Goal: Obtain resource: Download file/media

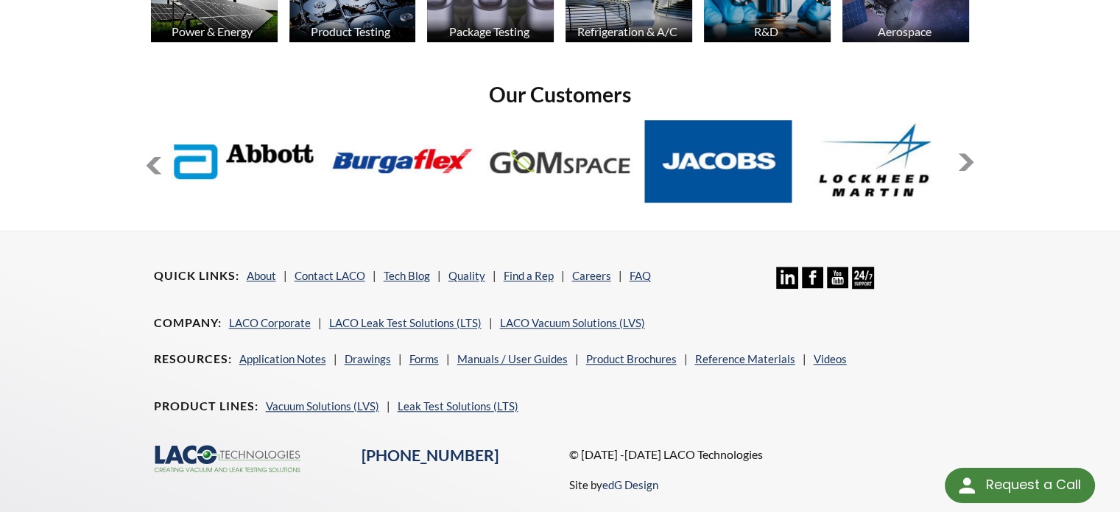
scroll to position [1205, 0]
click at [971, 153] on button at bounding box center [966, 162] width 18 height 18
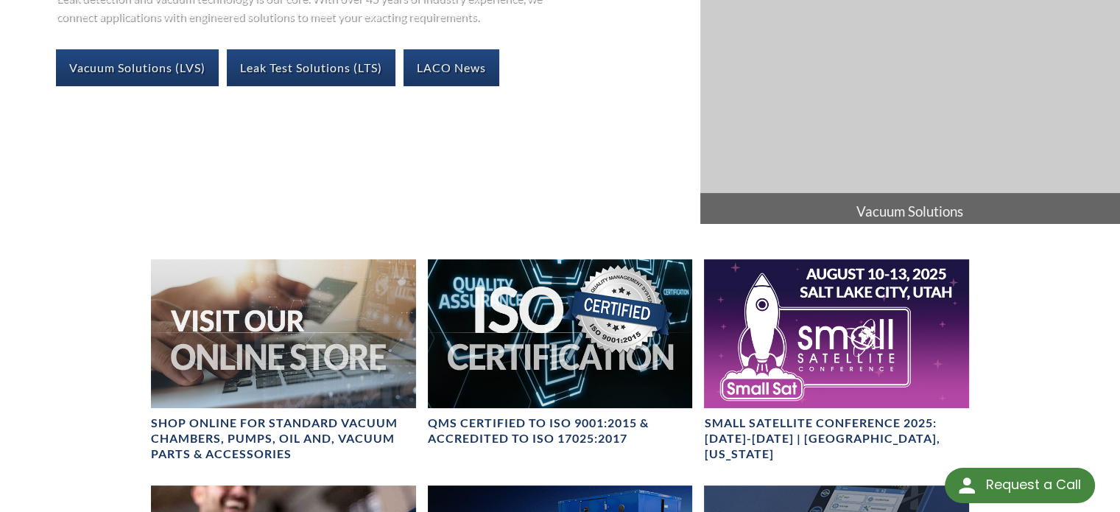
scroll to position [332, 0]
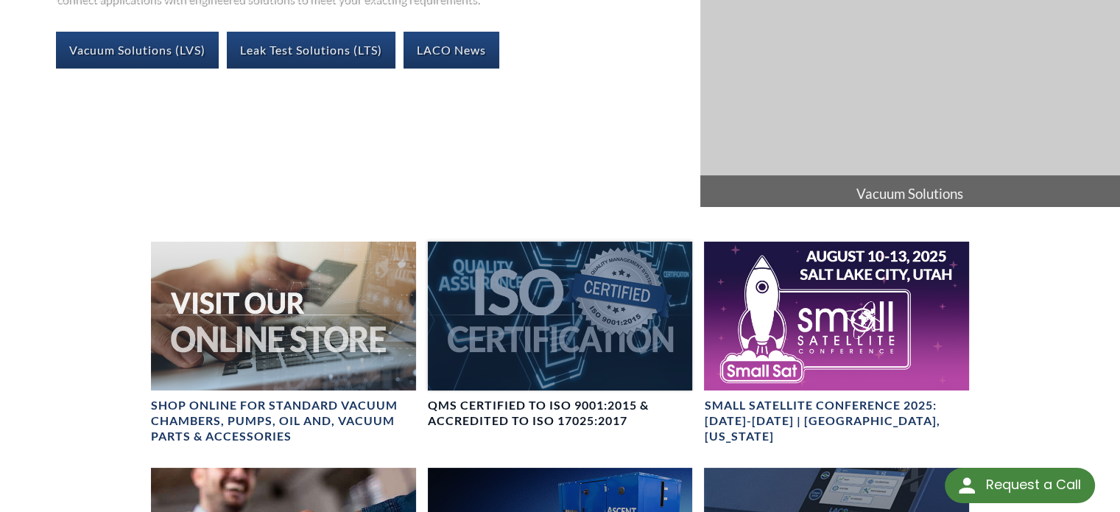
click at [579, 323] on div at bounding box center [560, 316] width 265 height 149
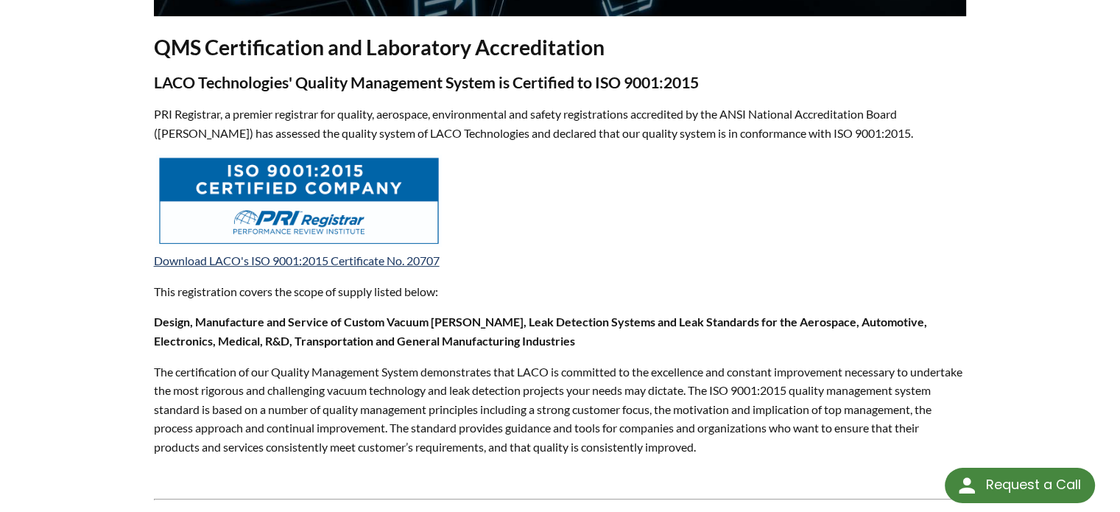
scroll to position [468, 0]
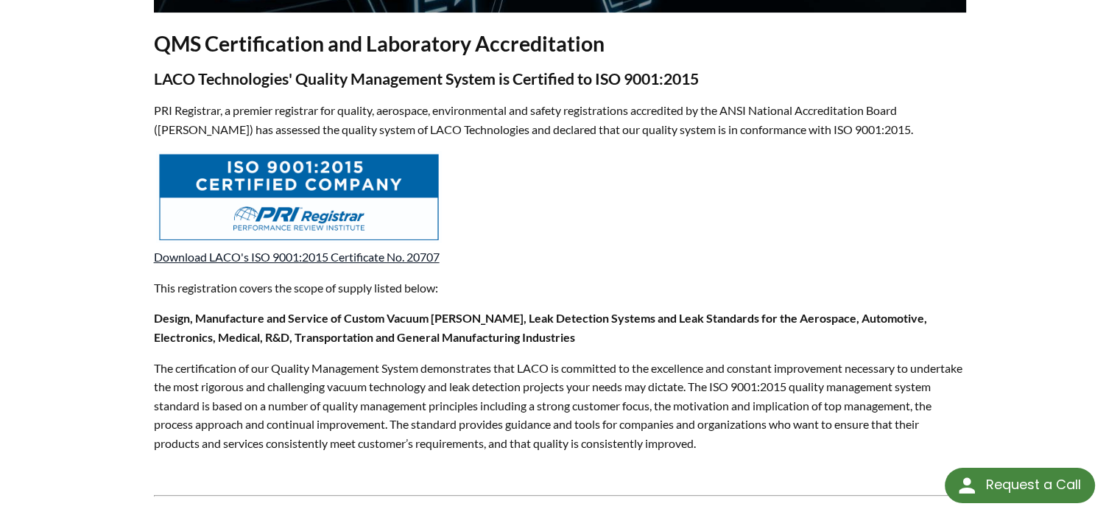
click at [370, 253] on link "Download LACO's ISO 9001:2015 Certificate No. 20707" at bounding box center [297, 257] width 286 height 14
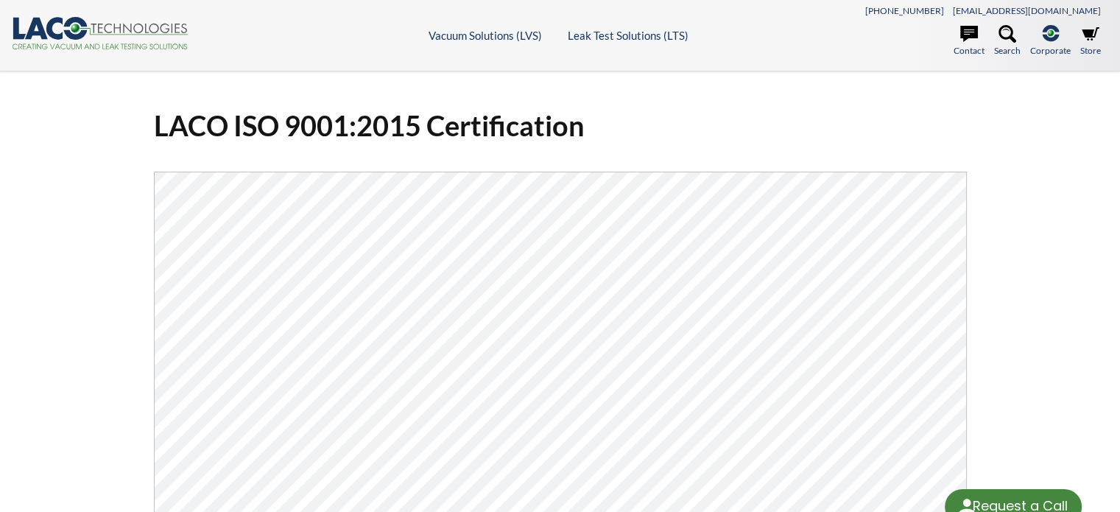
select select "Language Translate Widget"
